Goal: Task Accomplishment & Management: Manage account settings

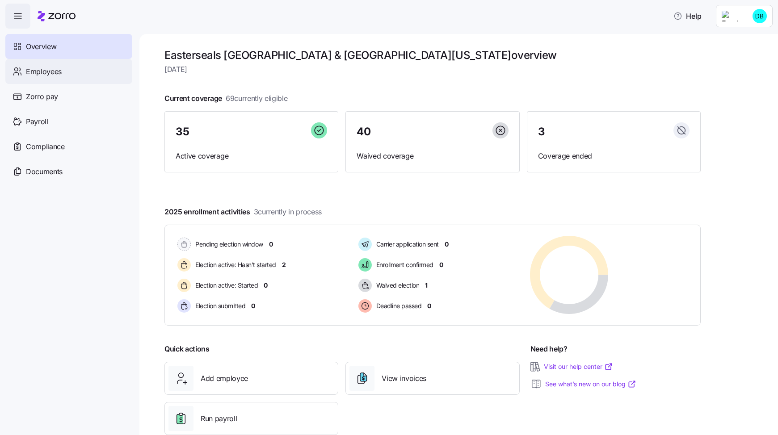
click at [36, 75] on span "Employees" at bounding box center [44, 71] width 36 height 11
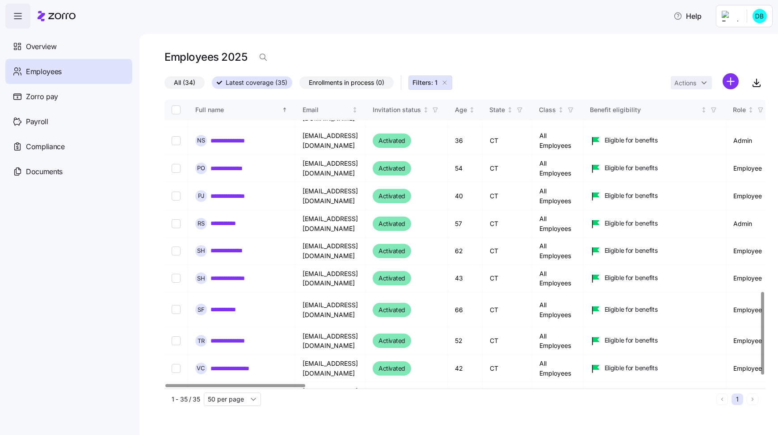
scroll to position [698, 0]
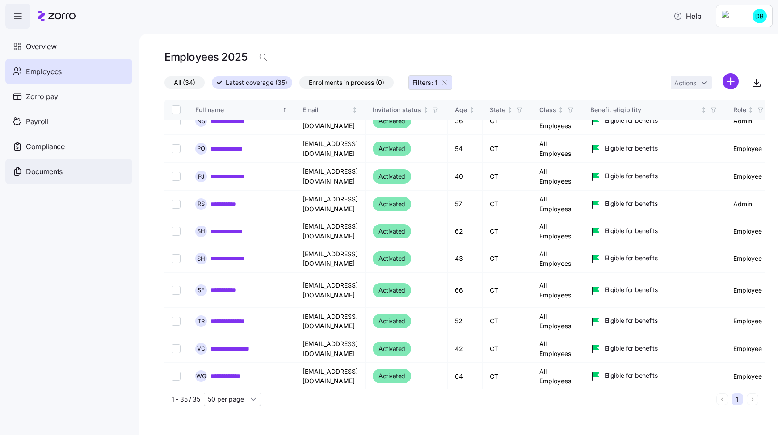
click at [45, 171] on span "Documents" at bounding box center [44, 171] width 37 height 11
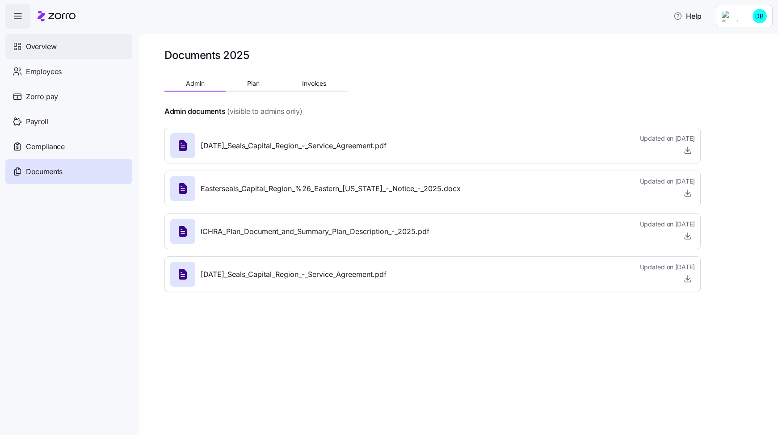
click at [39, 46] on span "Overview" at bounding box center [41, 46] width 30 height 11
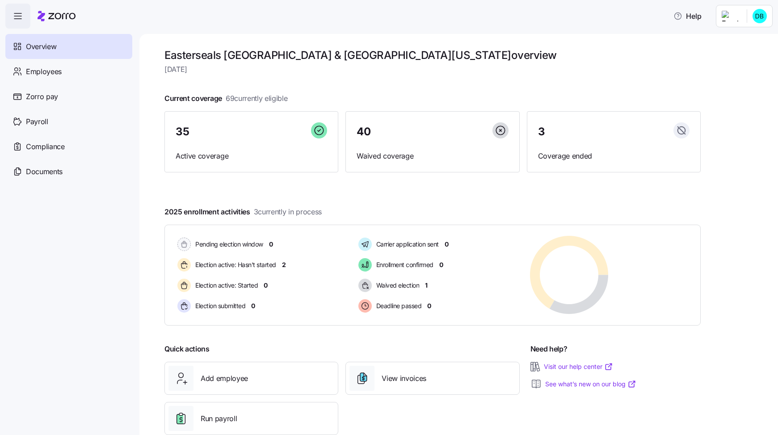
scroll to position [21, 0]
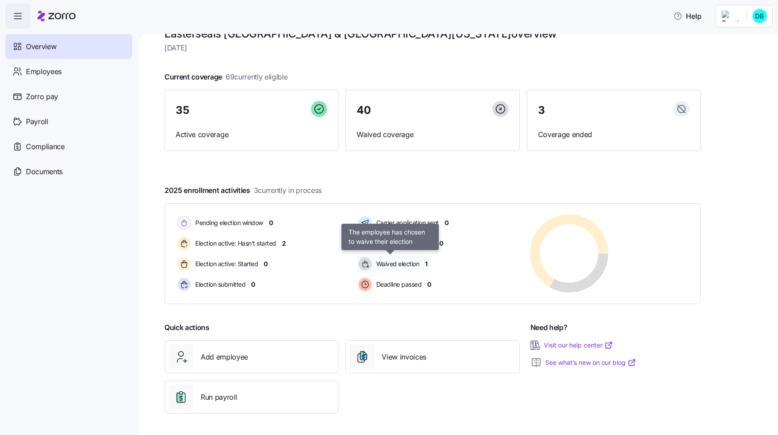
click at [397, 264] on span "Waived election" at bounding box center [397, 264] width 46 height 9
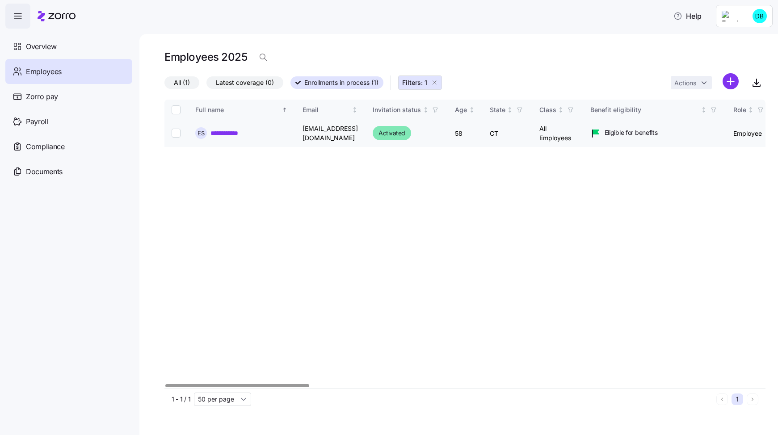
click at [232, 132] on link "**********" at bounding box center [229, 133] width 37 height 9
